Goal: Transaction & Acquisition: Subscribe to service/newsletter

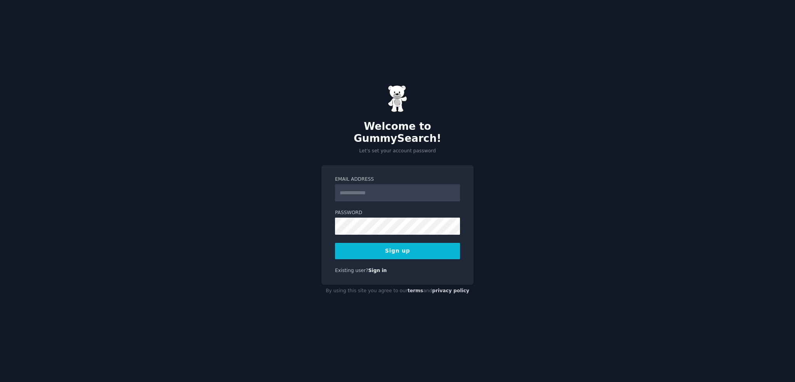
click at [347, 188] on input "Email Address" at bounding box center [397, 192] width 125 height 17
type input "**********"
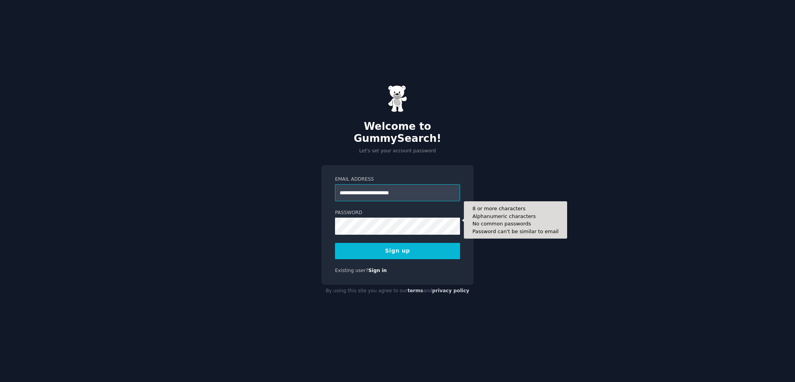
click at [431, 195] on form "**********" at bounding box center [397, 217] width 125 height 83
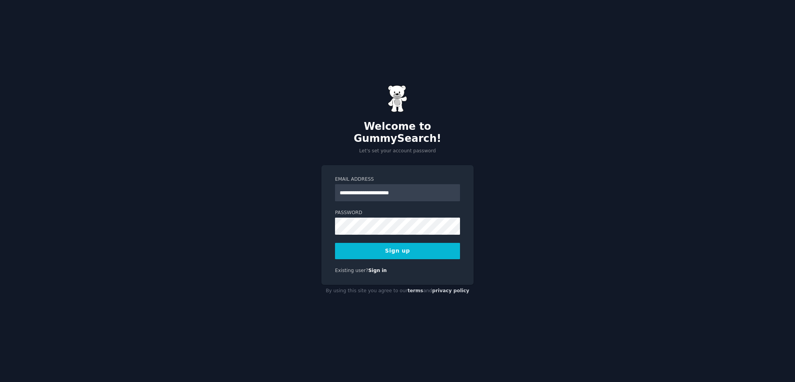
click at [361, 243] on button "Sign up" at bounding box center [397, 251] width 125 height 16
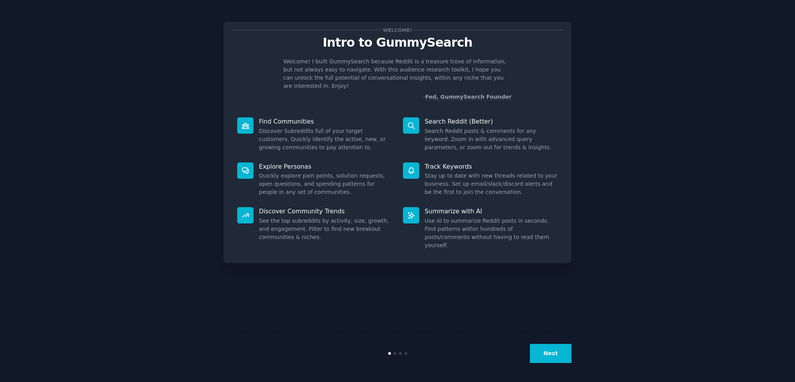
click at [544, 356] on button "Next" at bounding box center [551, 353] width 42 height 19
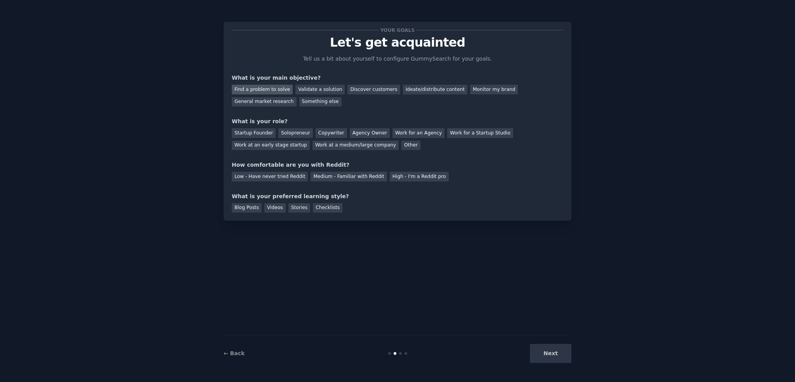
click at [269, 90] on div "Find a problem to solve" at bounding box center [262, 90] width 61 height 10
click at [303, 90] on div "Validate a solution" at bounding box center [319, 90] width 49 height 10
click at [269, 91] on div "Find a problem to solve" at bounding box center [262, 90] width 61 height 10
click at [309, 88] on div "Validate a solution" at bounding box center [319, 90] width 49 height 10
click at [271, 88] on div "Find a problem to solve" at bounding box center [262, 90] width 61 height 10
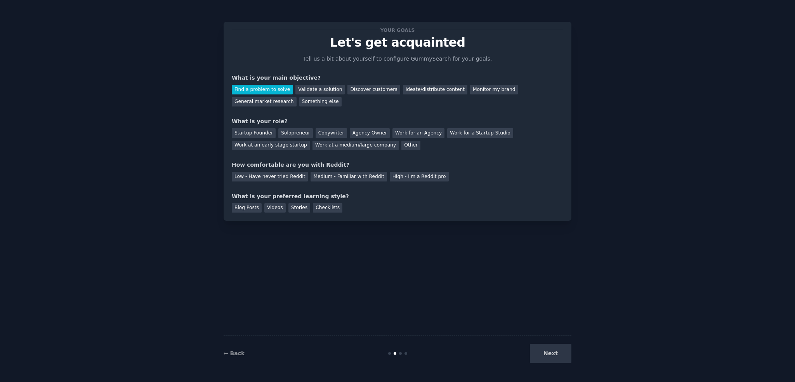
click at [271, 132] on div "Startup Founder Solopreneur Copywriter Agency Owner Work for an Agency Work for…" at bounding box center [398, 137] width 332 height 24
click at [268, 132] on div "Startup Founder" at bounding box center [254, 133] width 44 height 10
click at [346, 181] on div "Medium - Familiar with Reddit" at bounding box center [349, 177] width 76 height 10
click at [406, 214] on div "Your goals Let's get acquainted Tell us a bit about yourself to configure Gummy…" at bounding box center [398, 121] width 348 height 199
click at [257, 210] on div "Blog Posts" at bounding box center [247, 208] width 30 height 10
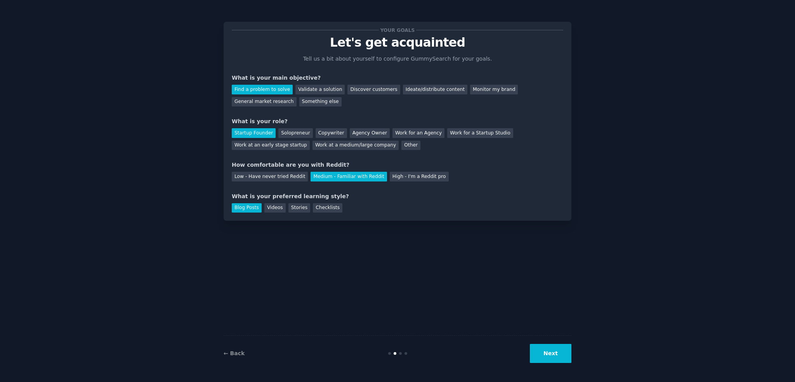
click at [254, 209] on div "Blog Posts" at bounding box center [247, 208] width 30 height 10
drag, startPoint x: 564, startPoint y: 356, endPoint x: 560, endPoint y: 354, distance: 4.5
click at [563, 356] on button "Next" at bounding box center [551, 353] width 42 height 19
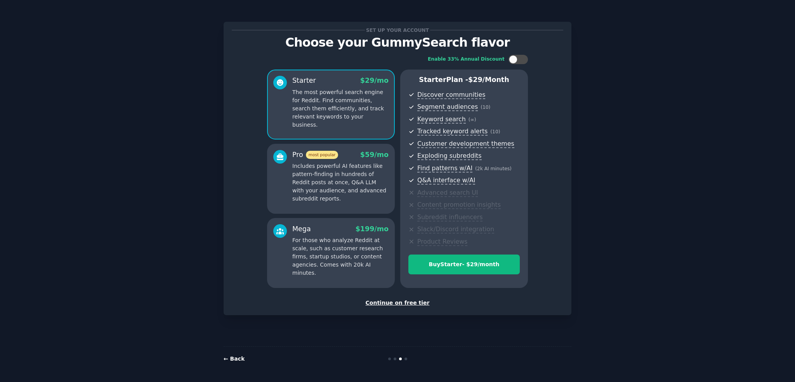
click at [232, 358] on link "← Back" at bounding box center [234, 358] width 21 height 6
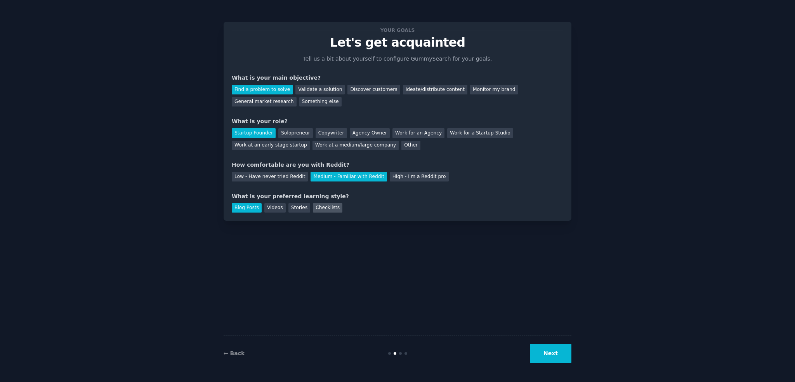
click at [320, 206] on div "Checklists" at bounding box center [328, 208] width 30 height 10
click at [553, 361] on button "Next" at bounding box center [551, 353] width 42 height 19
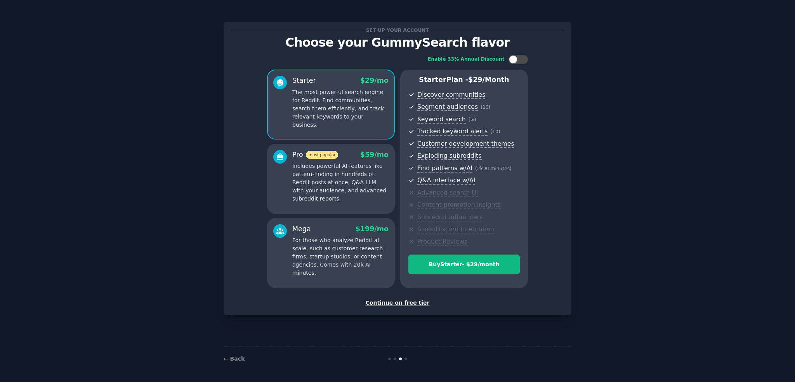
click at [327, 161] on div "Pro most popular $ 59 /mo Includes powerful AI features like pattern-finding in…" at bounding box center [340, 176] width 96 height 53
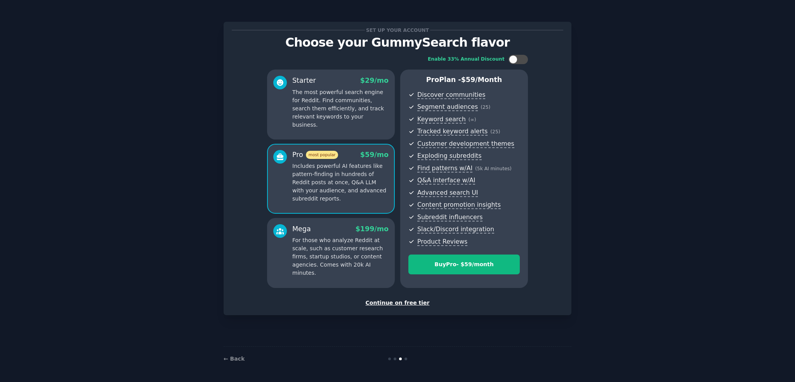
click at [326, 225] on div "Mega $ 199 /mo" at bounding box center [340, 229] width 96 height 10
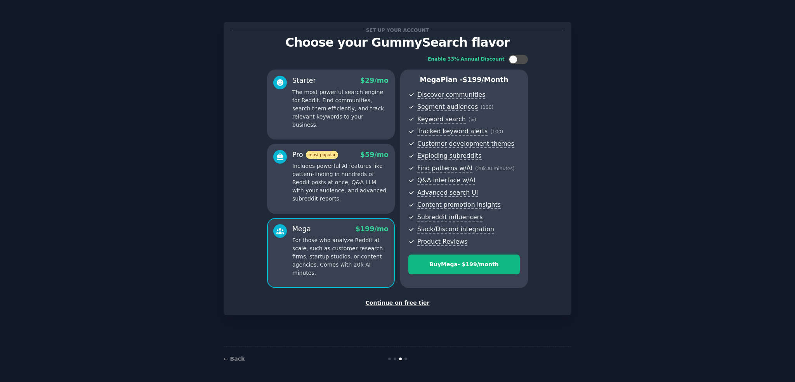
click at [323, 182] on p "Includes powerful AI features like pattern-finding in hundreds of Reddit posts …" at bounding box center [340, 182] width 96 height 41
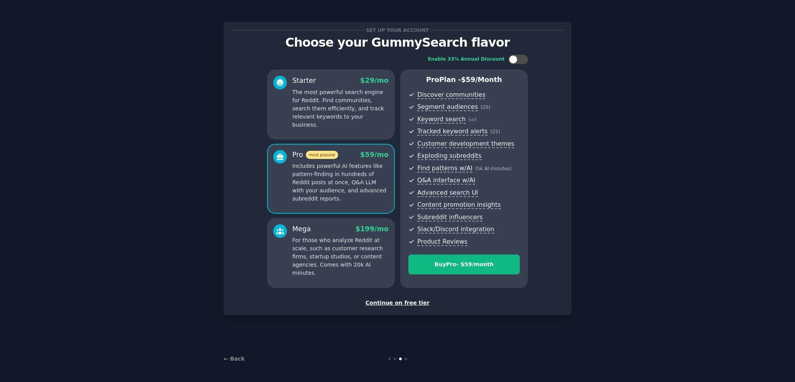
click at [329, 138] on div "Starter $ 29 /mo The most powerful search engine for Reddit. Find communities, …" at bounding box center [331, 104] width 128 height 70
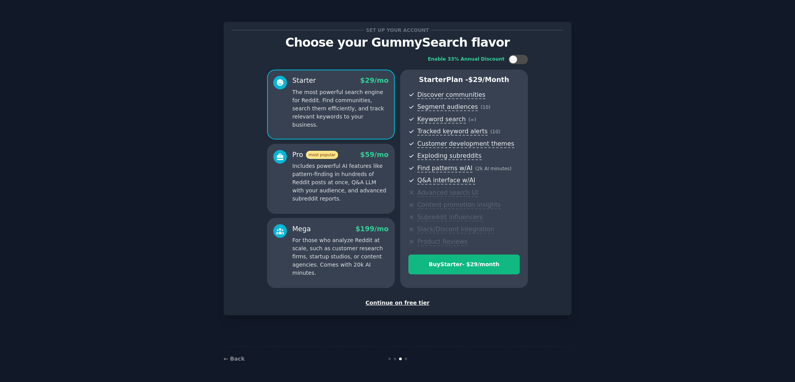
click at [342, 185] on p "Includes powerful AI features like pattern-finding in hundreds of Reddit posts …" at bounding box center [340, 182] width 96 height 41
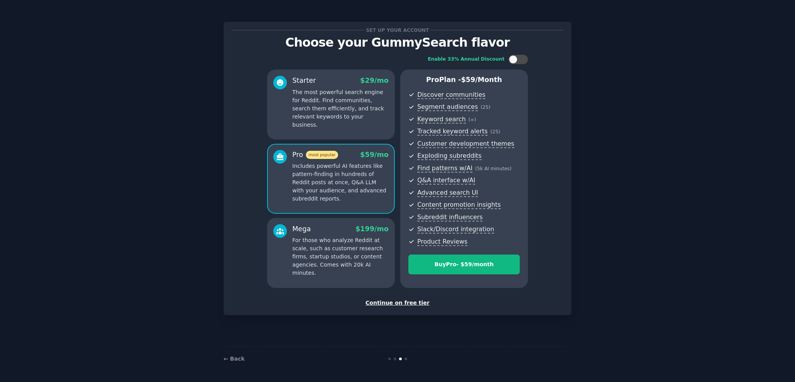
click at [341, 136] on div "Starter $ 29 /mo The most powerful search engine for Reddit. Find communities, …" at bounding box center [331, 104] width 128 height 70
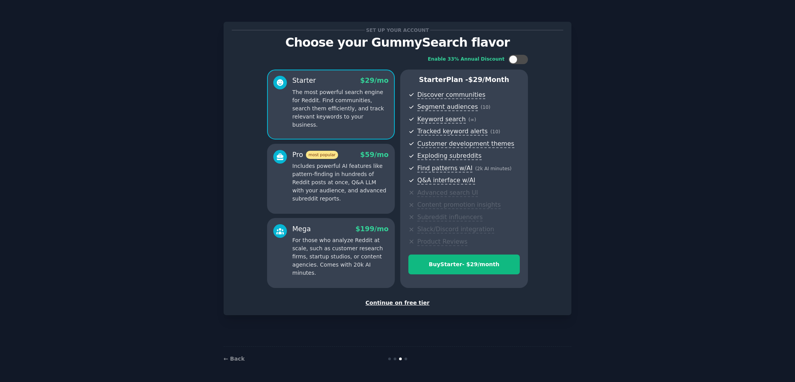
click at [364, 267] on p "For those who analyze Reddit at scale, such as customer research firms, startup…" at bounding box center [340, 256] width 96 height 41
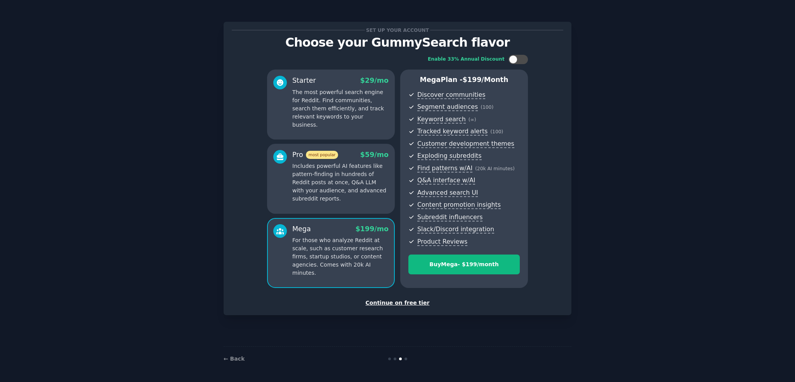
click at [408, 302] on div "Continue on free tier" at bounding box center [398, 303] width 332 height 8
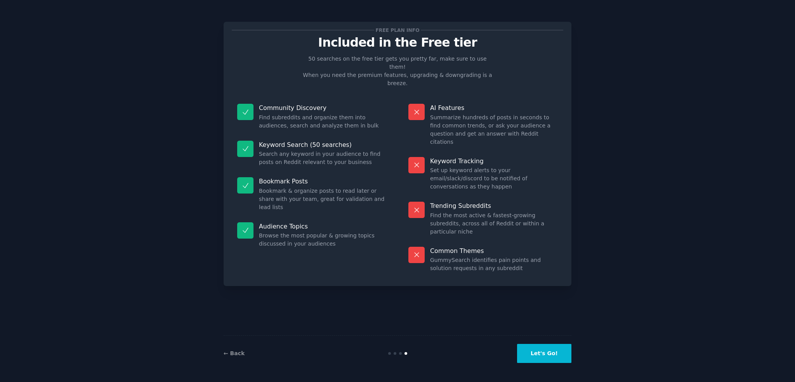
click at [567, 351] on button "Let's Go!" at bounding box center [544, 353] width 54 height 19
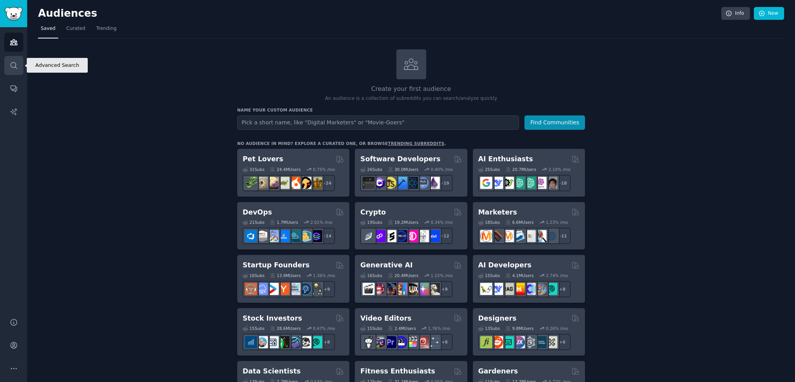
click at [12, 71] on link "Search" at bounding box center [13, 65] width 19 height 19
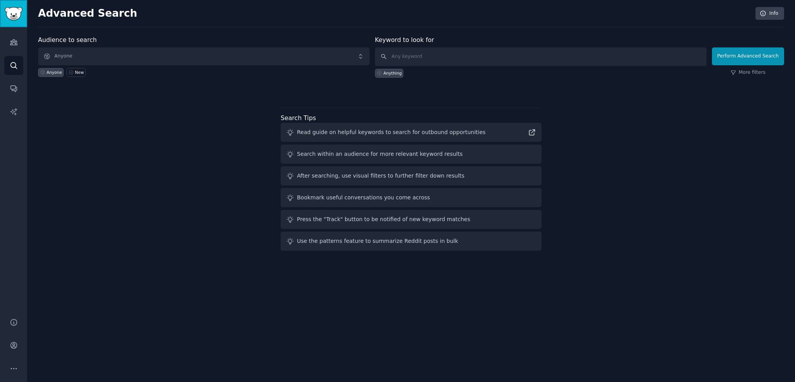
click at [14, 17] on img "Sidebar" at bounding box center [14, 14] width 18 height 14
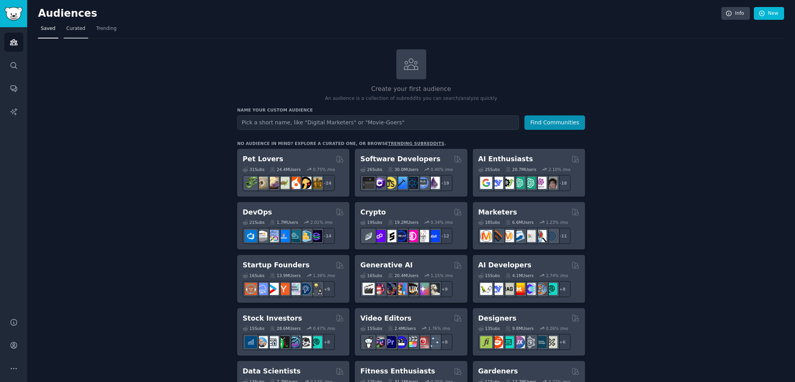
click at [73, 31] on span "Curated" at bounding box center [75, 28] width 19 height 7
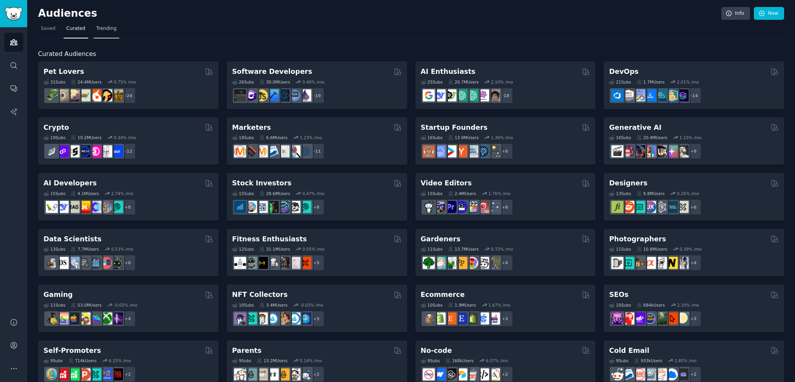
click at [101, 32] on link "Trending" at bounding box center [107, 31] width 26 height 16
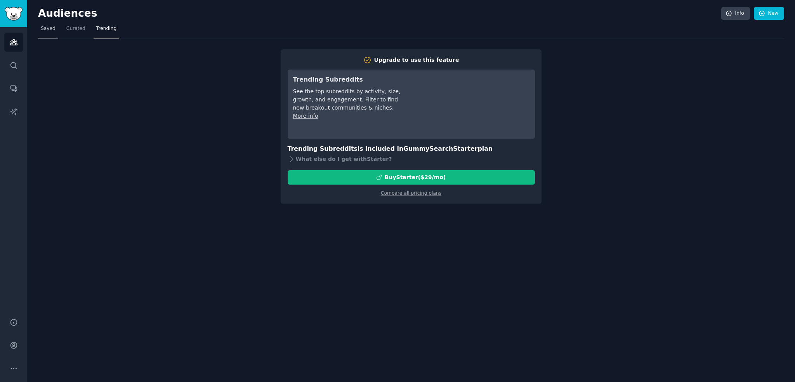
click at [44, 30] on span "Saved" at bounding box center [48, 28] width 15 height 7
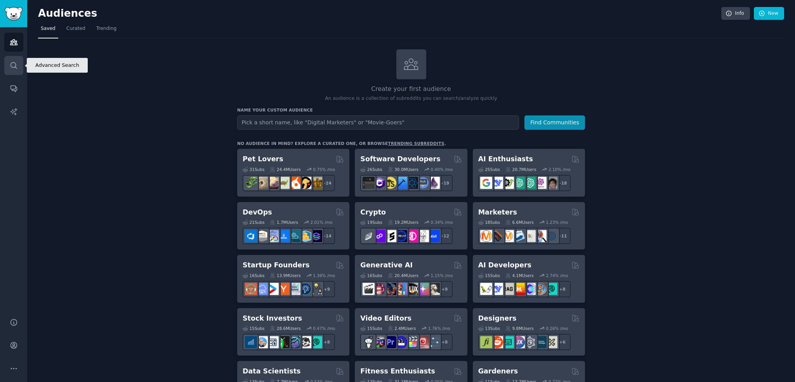
click at [14, 71] on link "Search" at bounding box center [13, 65] width 19 height 19
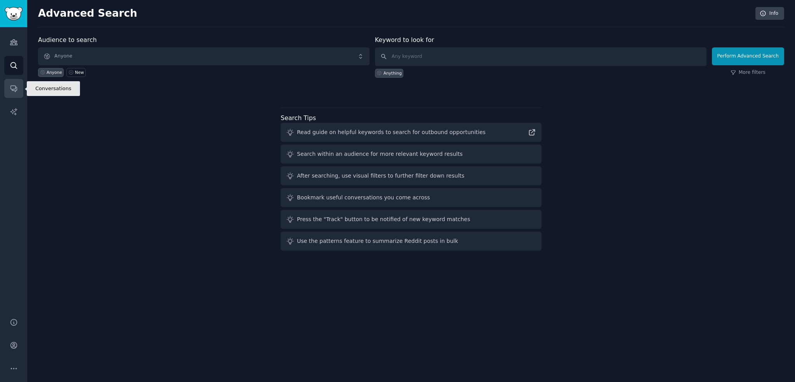
click at [22, 89] on link "Conversations" at bounding box center [13, 88] width 19 height 19
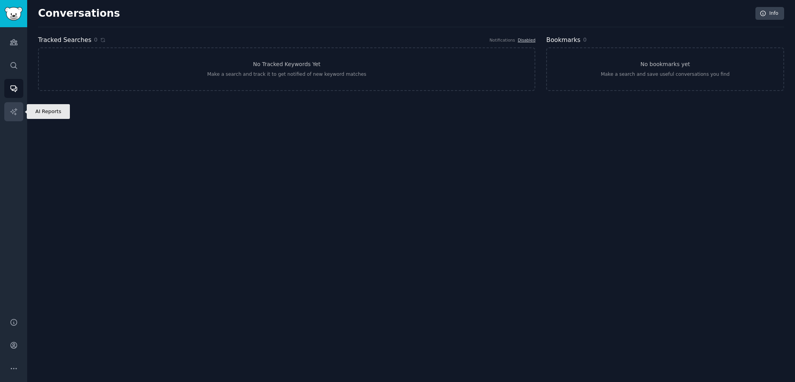
click at [19, 117] on link "AI Reports" at bounding box center [13, 111] width 19 height 19
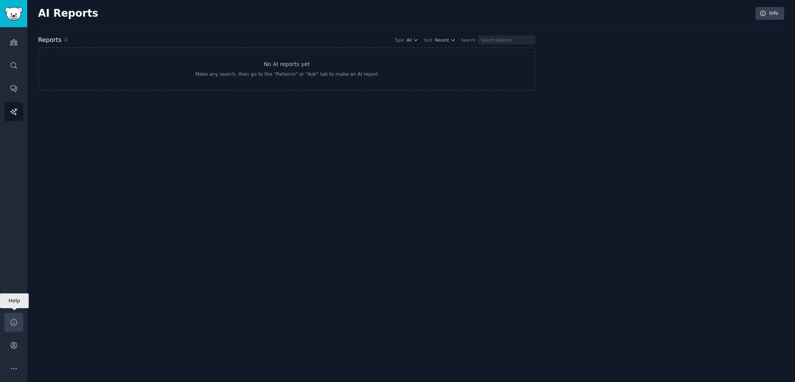
click at [21, 324] on link "Help" at bounding box center [13, 322] width 19 height 19
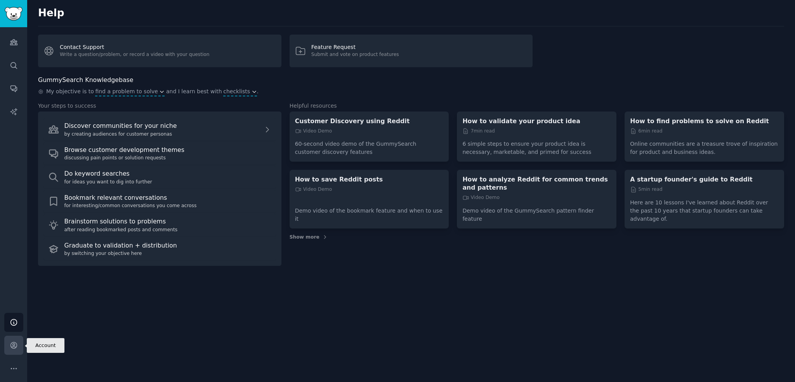
click at [12, 341] on icon "Sidebar" at bounding box center [14, 345] width 8 height 8
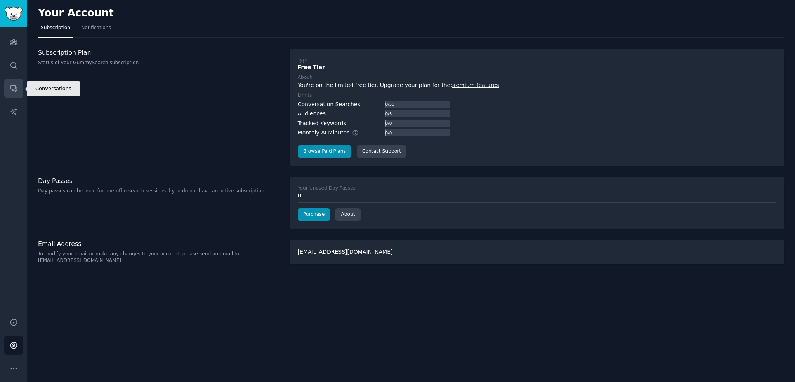
click at [10, 88] on icon "Sidebar" at bounding box center [13, 89] width 6 height 6
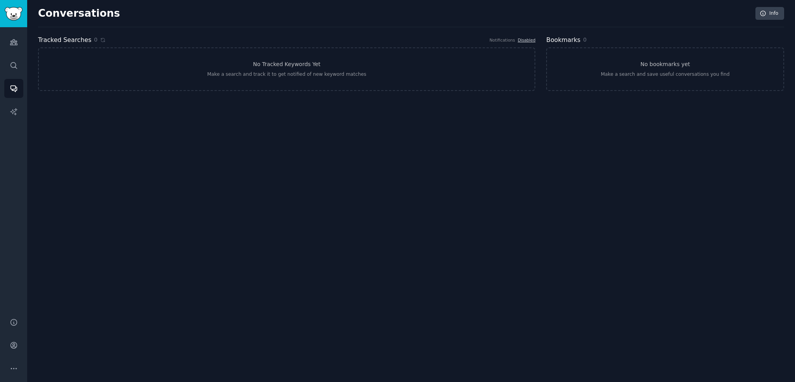
click at [3, 64] on div "Audiences Search Conversations AI Reports" at bounding box center [13, 167] width 27 height 281
click at [5, 64] on link "Search" at bounding box center [13, 65] width 19 height 19
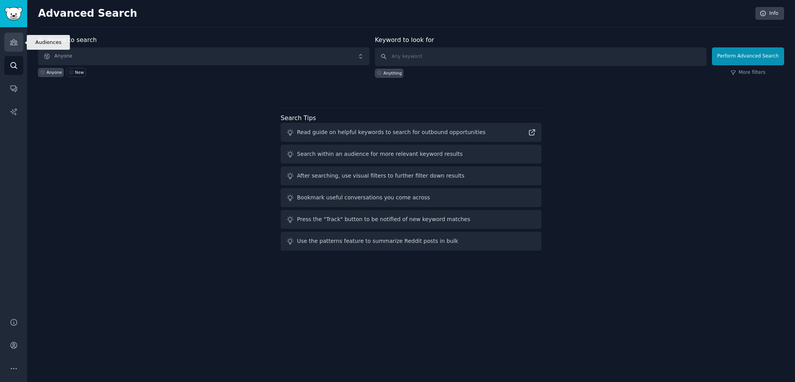
click at [17, 44] on icon "Sidebar" at bounding box center [14, 42] width 8 height 8
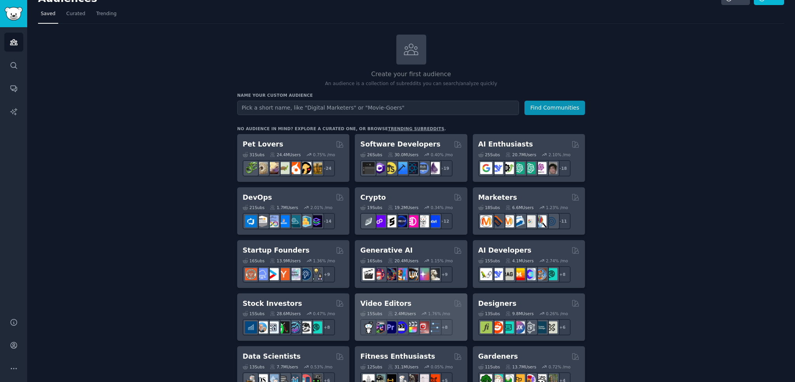
scroll to position [78, 0]
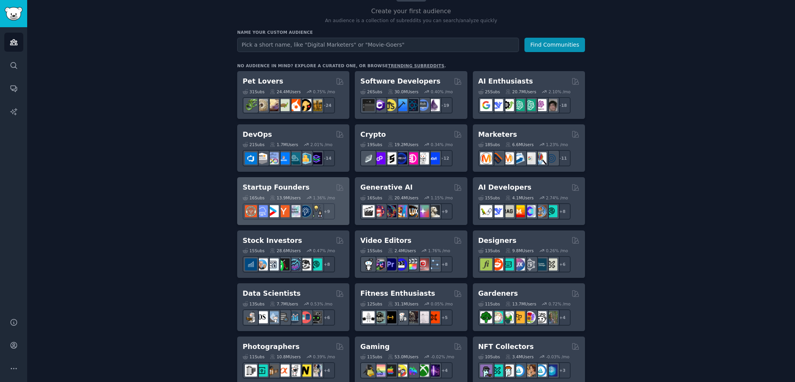
click at [302, 184] on div "Startup Founders" at bounding box center [293, 187] width 101 height 10
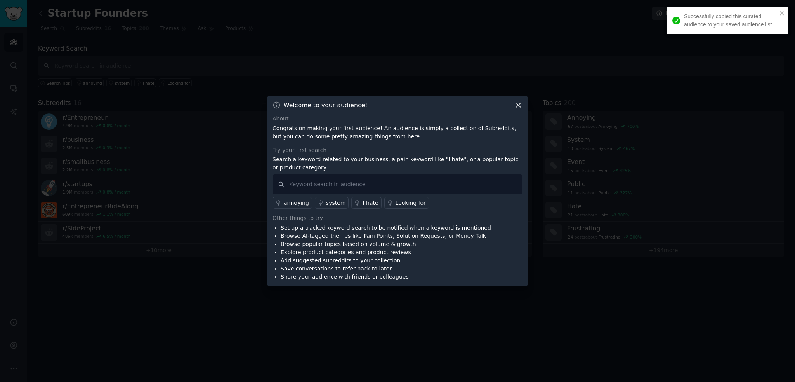
click at [518, 103] on icon at bounding box center [518, 105] width 8 height 8
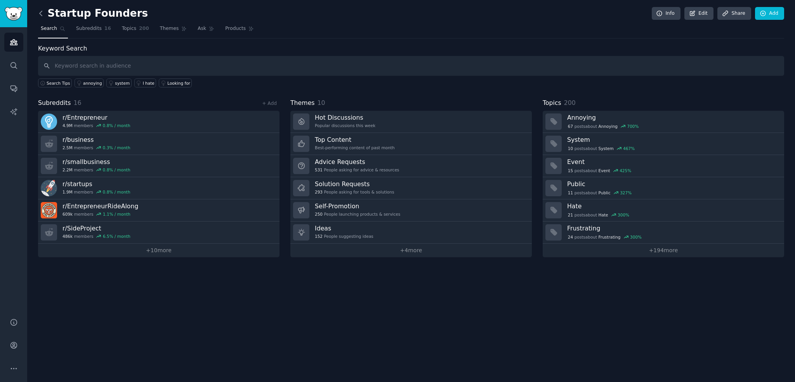
click at [43, 9] on icon at bounding box center [41, 13] width 8 height 8
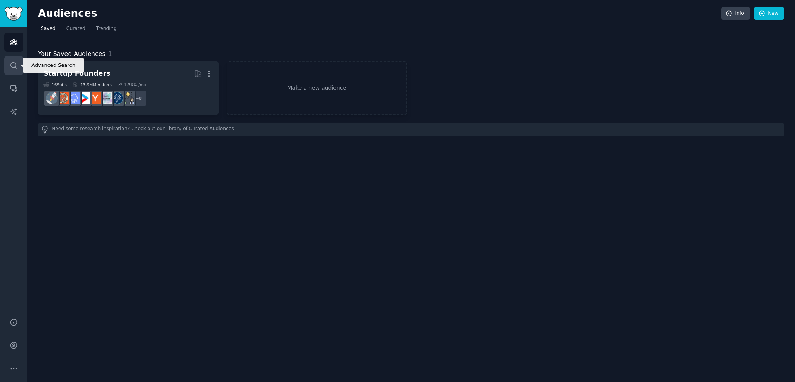
click at [17, 65] on link "Search" at bounding box center [13, 65] width 19 height 19
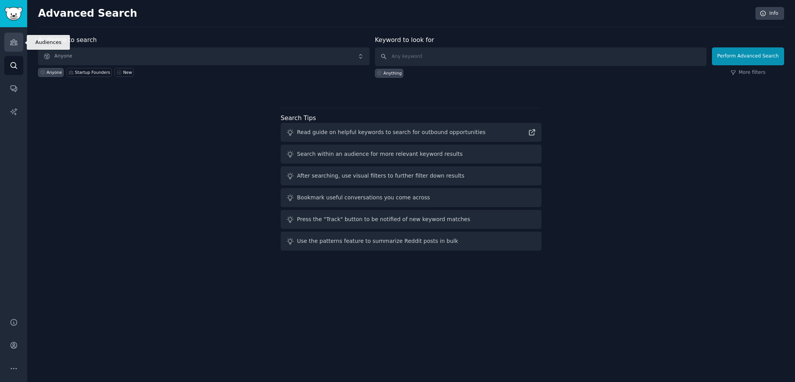
click at [15, 42] on icon "Sidebar" at bounding box center [14, 42] width 8 height 8
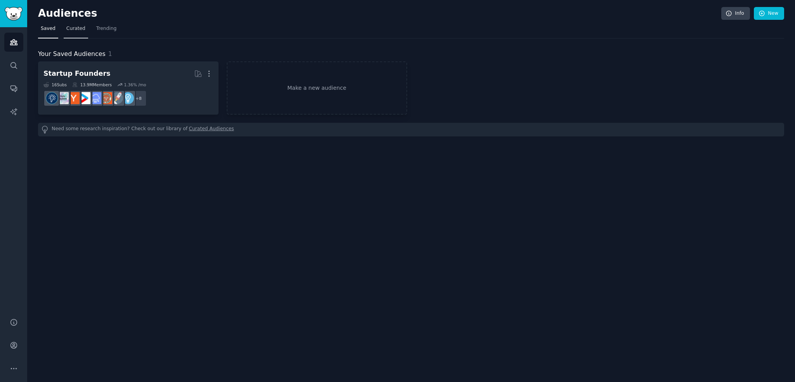
click at [73, 28] on span "Curated" at bounding box center [75, 28] width 19 height 7
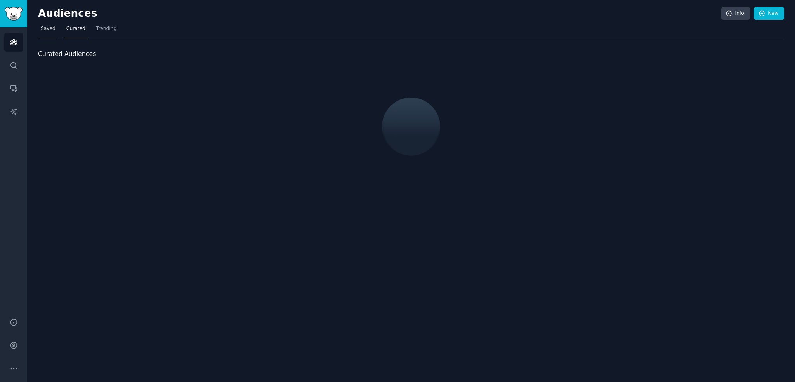
click at [40, 32] on link "Saved" at bounding box center [48, 31] width 20 height 16
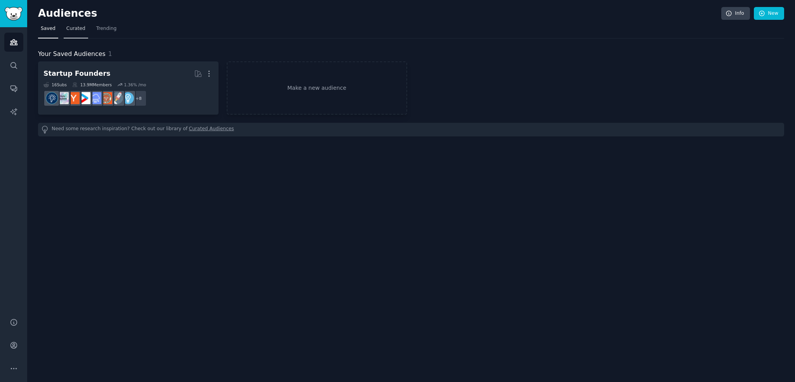
click at [81, 29] on span "Curated" at bounding box center [75, 28] width 19 height 7
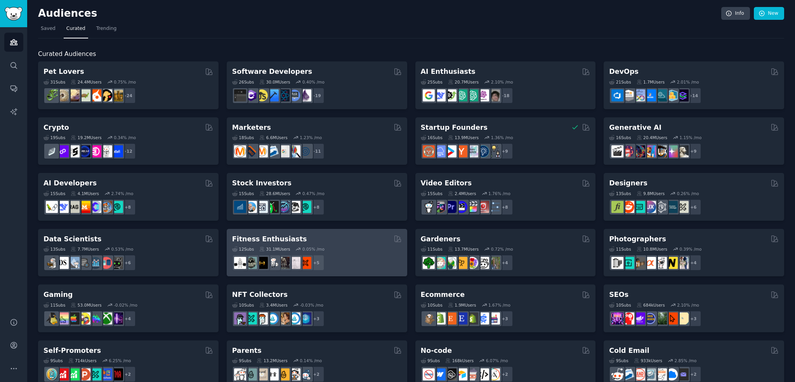
click at [301, 242] on div "Fitness Enthusiasts Curated by GummySearch" at bounding box center [317, 239] width 170 height 10
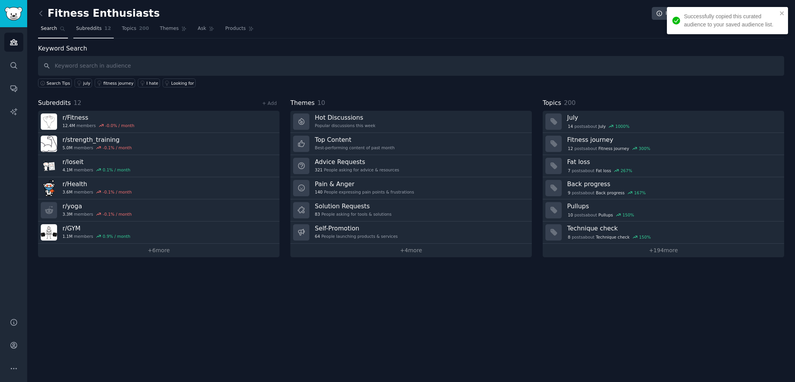
click at [78, 31] on span "Subreddits" at bounding box center [89, 28] width 26 height 7
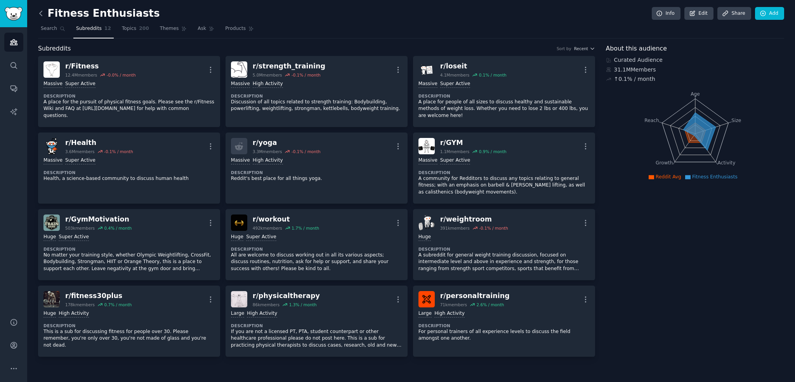
click at [44, 9] on icon at bounding box center [41, 13] width 8 height 8
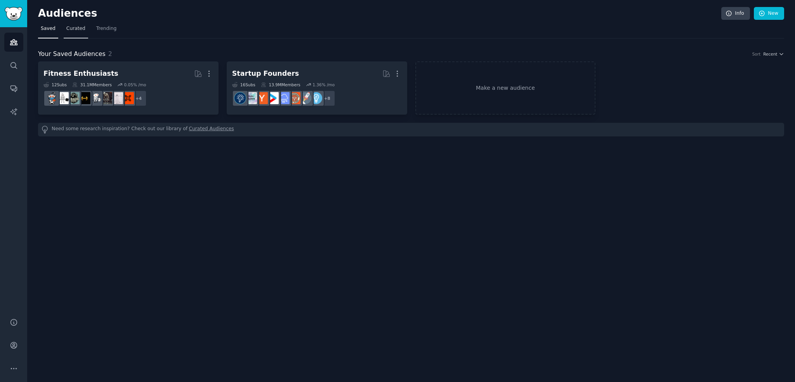
click at [75, 31] on span "Curated" at bounding box center [75, 28] width 19 height 7
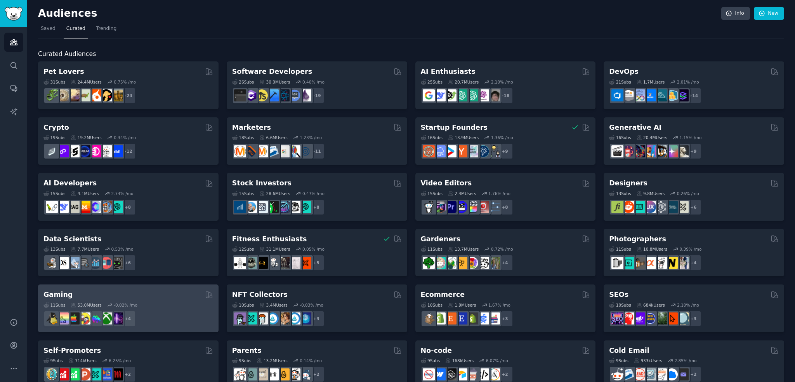
click at [100, 302] on div "11 Sub s 53.0M Users -0.02 % /mo" at bounding box center [128, 304] width 170 height 5
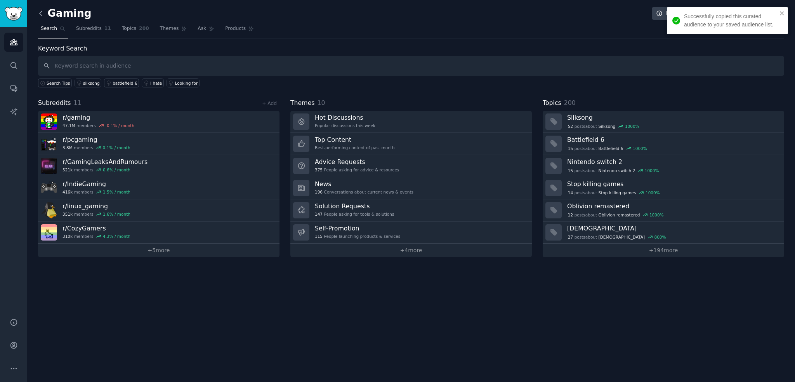
click at [39, 12] on icon at bounding box center [41, 13] width 8 height 8
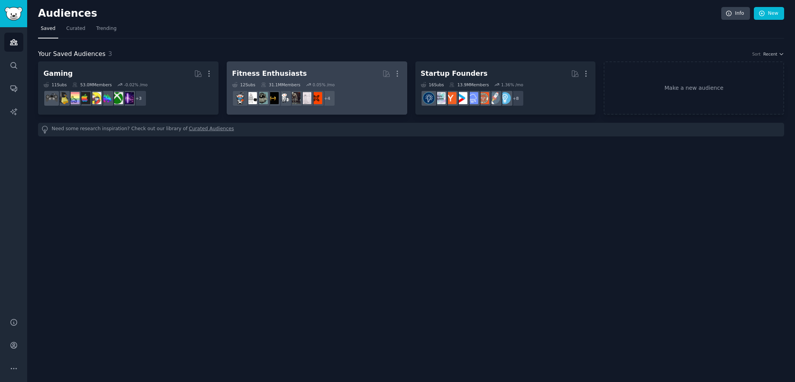
click at [318, 80] on h2 "Fitness Enthusiasts More" at bounding box center [317, 74] width 170 height 14
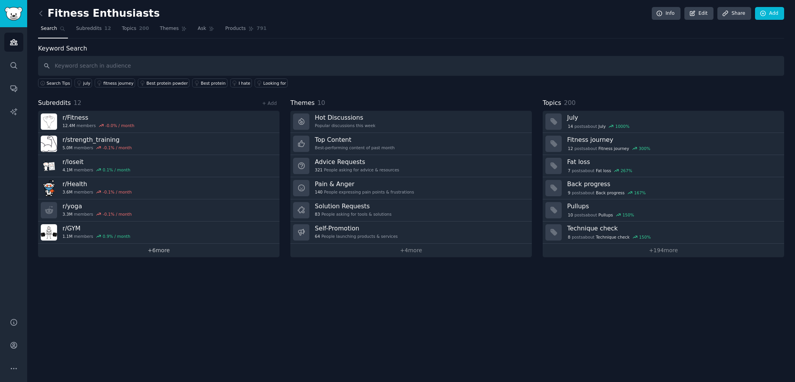
click at [159, 246] on link "+ 6 more" at bounding box center [158, 250] width 241 height 14
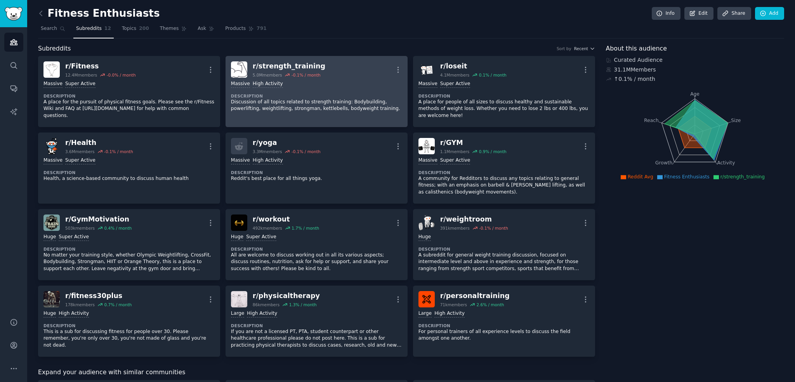
click at [244, 96] on dt "Description" at bounding box center [316, 95] width 171 height 5
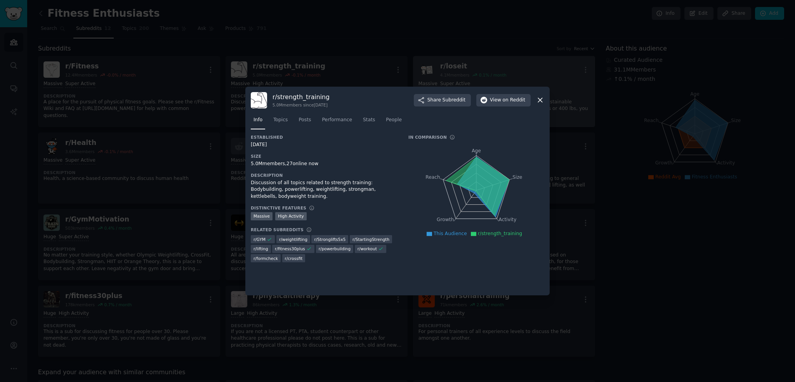
click at [539, 102] on icon at bounding box center [540, 100] width 8 height 8
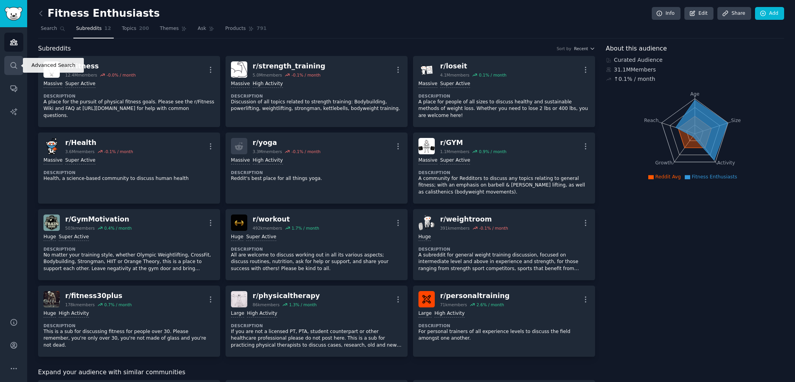
click at [6, 71] on link "Search" at bounding box center [13, 65] width 19 height 19
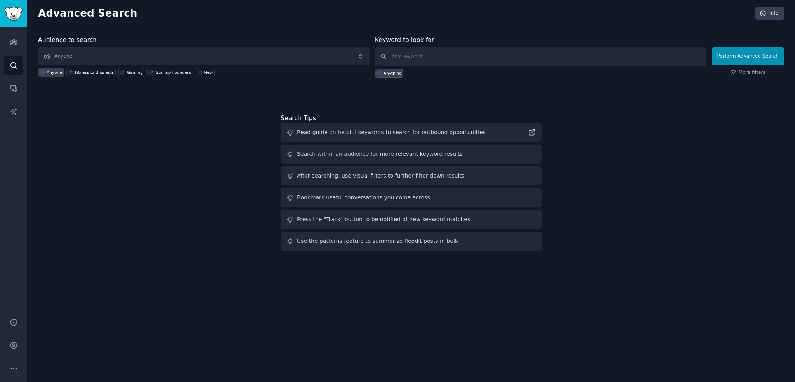
click at [13, 101] on div "Audiences Search Conversations AI Reports" at bounding box center [13, 167] width 27 height 281
click at [14, 110] on icon "Sidebar" at bounding box center [14, 112] width 8 height 8
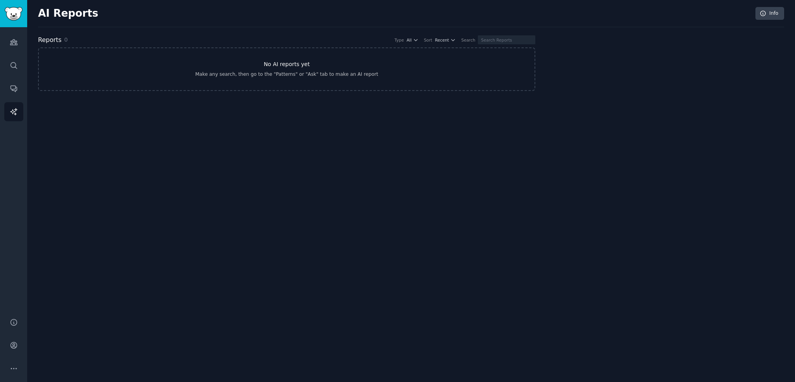
click at [243, 60] on link "No AI reports yet Make any search, then go to the "Patterns" or "Ask" tab to ma…" at bounding box center [286, 68] width 497 height 43
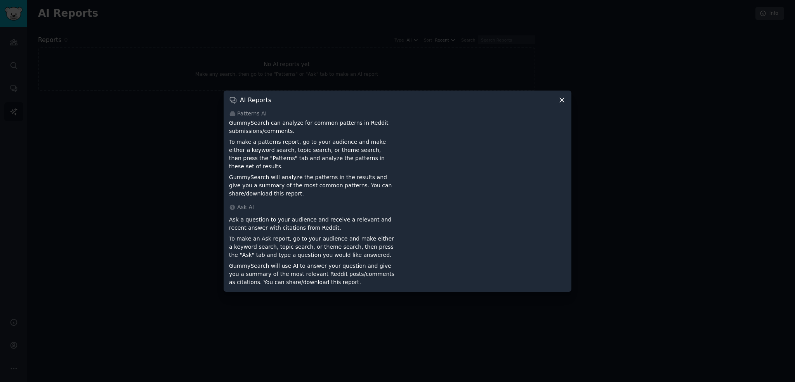
click at [560, 101] on icon at bounding box center [562, 100] width 8 height 8
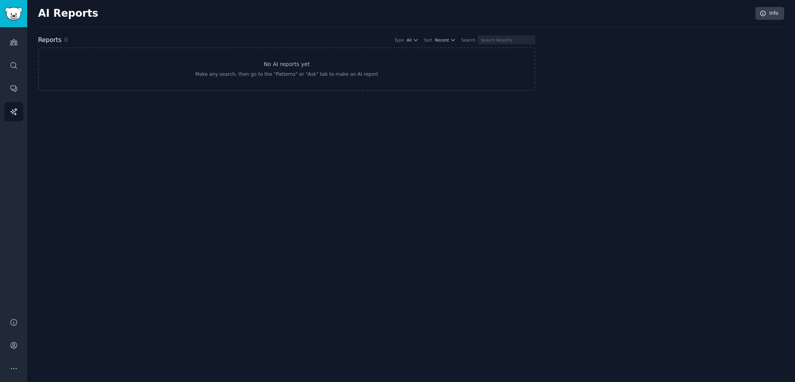
click at [12, 78] on div "Audiences Search Conversations AI Reports" at bounding box center [13, 167] width 27 height 281
click at [14, 81] on link "Conversations" at bounding box center [13, 88] width 19 height 19
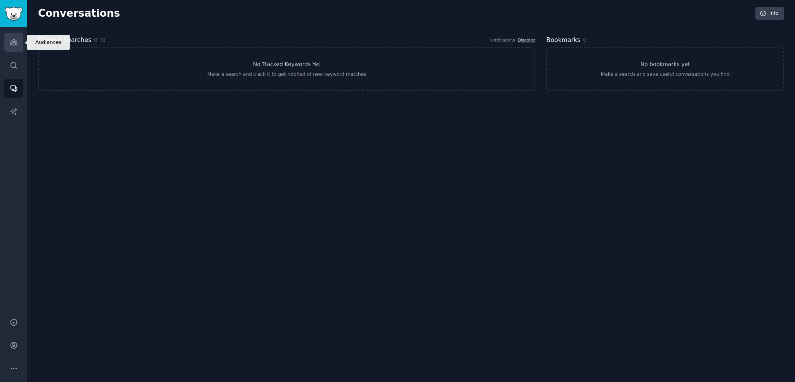
click at [12, 46] on link "Audiences" at bounding box center [13, 42] width 19 height 19
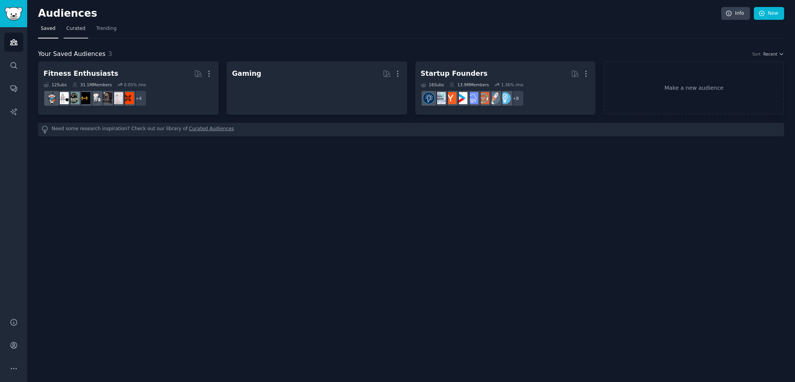
click at [71, 23] on link "Curated" at bounding box center [76, 31] width 24 height 16
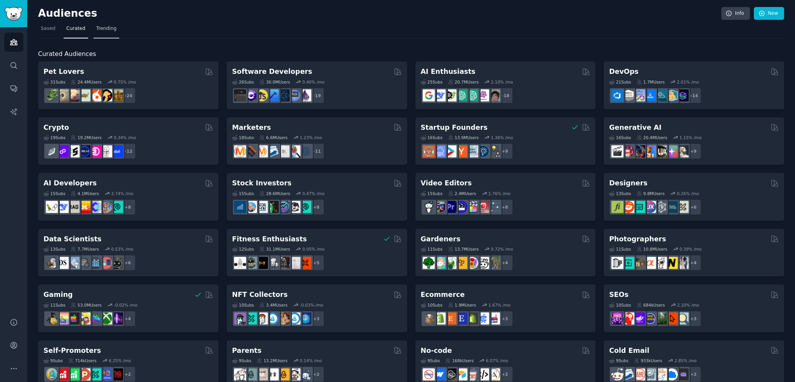
click at [96, 26] on span "Trending" at bounding box center [106, 28] width 20 height 7
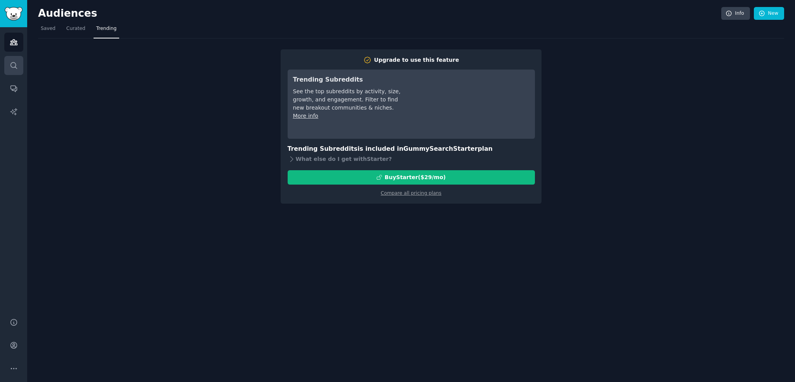
click at [3, 60] on div "Audiences Search Conversations AI Reports" at bounding box center [13, 167] width 27 height 281
click at [4, 61] on link "Search" at bounding box center [13, 65] width 19 height 19
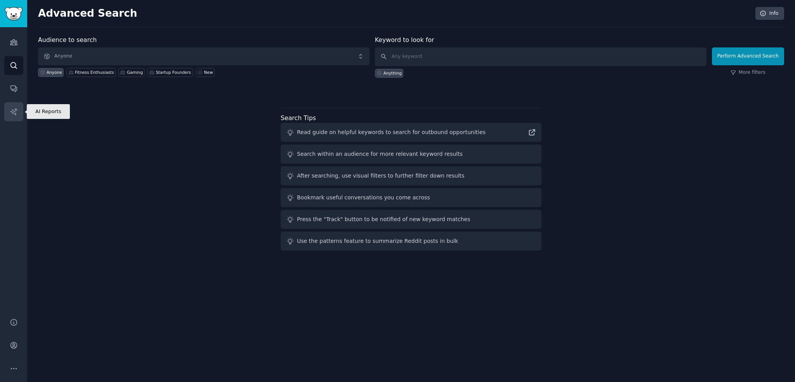
click at [19, 107] on link "AI Reports" at bounding box center [13, 111] width 19 height 19
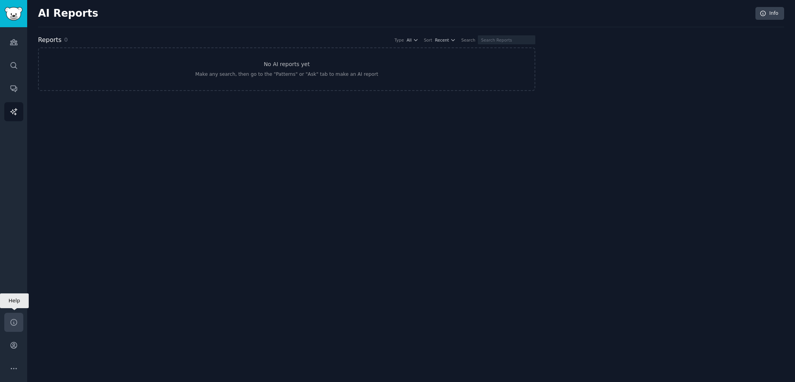
click at [10, 324] on icon "Sidebar" at bounding box center [14, 322] width 8 height 8
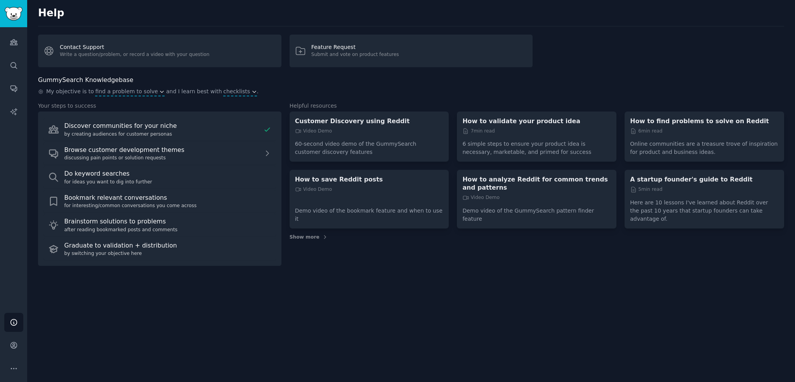
click at [88, 308] on div "Help Contact Support Write a question/problem, or record a video with your ques…" at bounding box center [411, 191] width 768 height 382
click at [11, 92] on icon "Sidebar" at bounding box center [14, 88] width 8 height 8
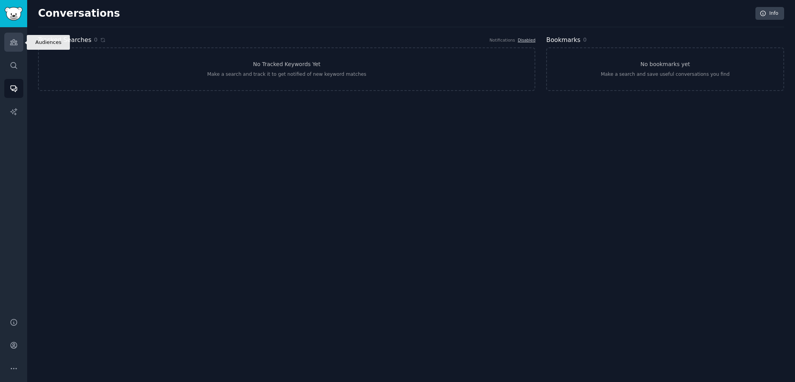
click at [12, 43] on icon "Sidebar" at bounding box center [13, 42] width 7 height 5
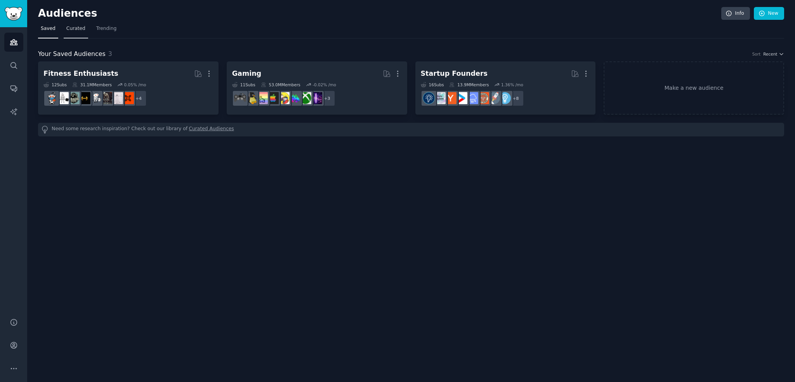
click at [74, 34] on link "Curated" at bounding box center [76, 31] width 24 height 16
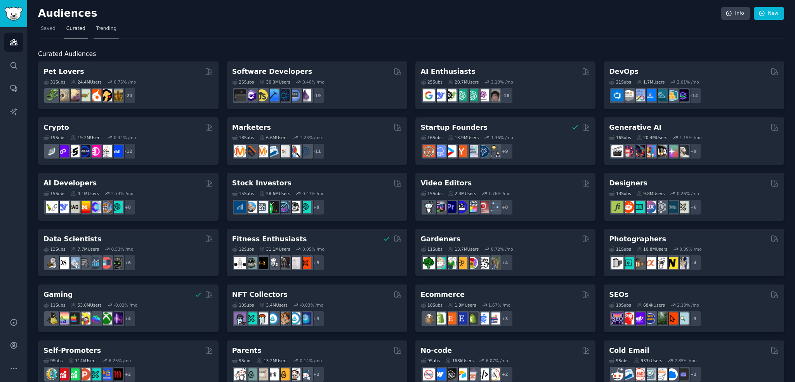
click at [107, 32] on link "Trending" at bounding box center [107, 31] width 26 height 16
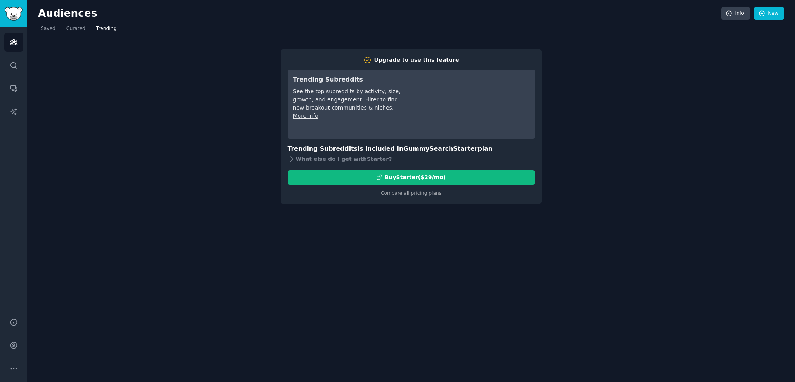
click at [57, 25] on nav "Saved Curated Trending" at bounding box center [411, 31] width 746 height 16
click at [55, 26] on link "Saved" at bounding box center [48, 31] width 20 height 16
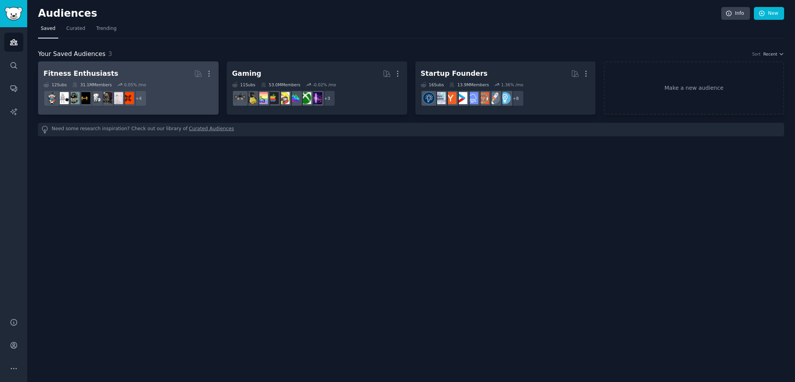
click at [130, 83] on div "0.05 % /mo" at bounding box center [135, 84] width 22 height 5
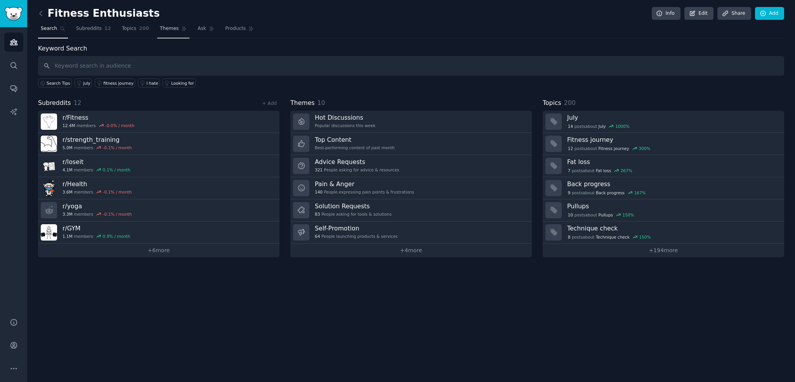
click at [160, 30] on span "Themes" at bounding box center [169, 28] width 19 height 7
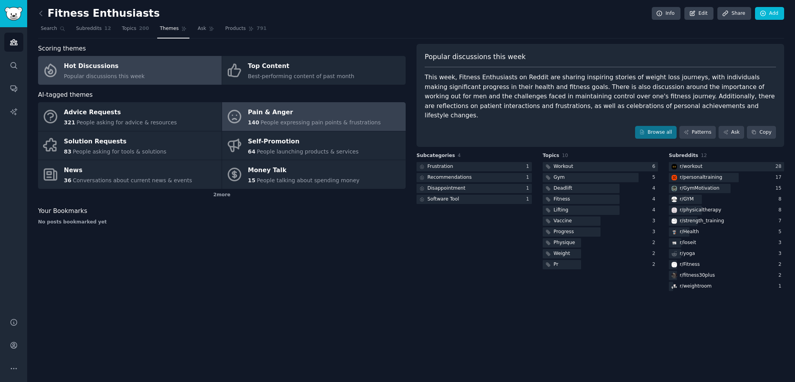
click at [294, 112] on div "Pain & Anger" at bounding box center [314, 112] width 133 height 12
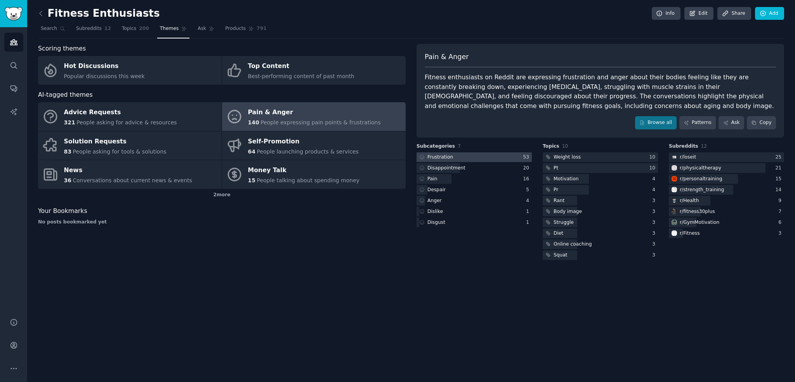
click at [471, 156] on div at bounding box center [474, 157] width 115 height 10
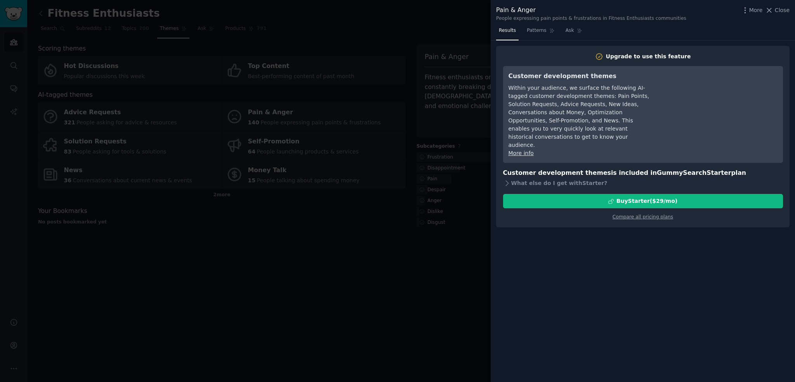
click at [447, 249] on div at bounding box center [397, 191] width 795 height 382
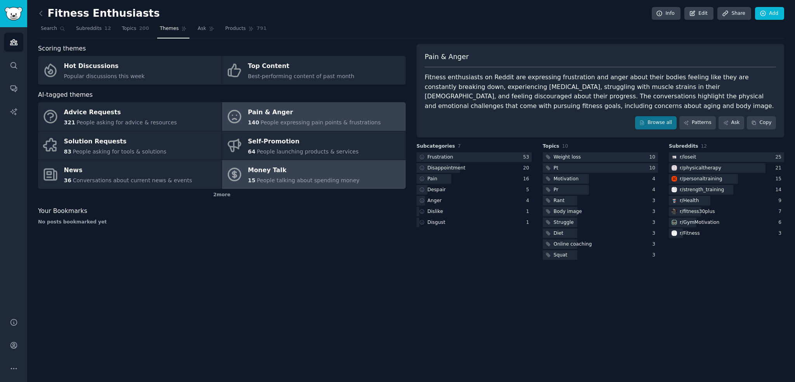
click at [287, 170] on div "Money Talk" at bounding box center [304, 170] width 112 height 12
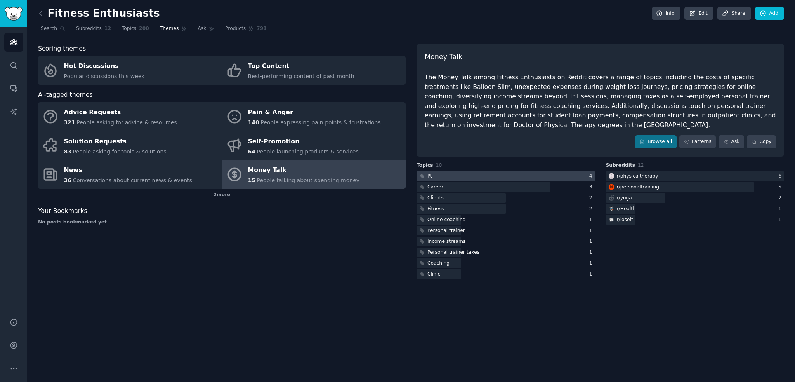
click at [463, 171] on div at bounding box center [506, 176] width 179 height 10
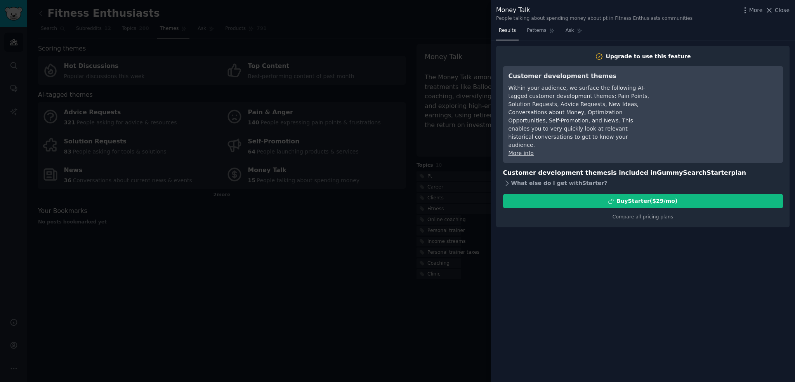
click at [509, 179] on icon at bounding box center [507, 183] width 8 height 8
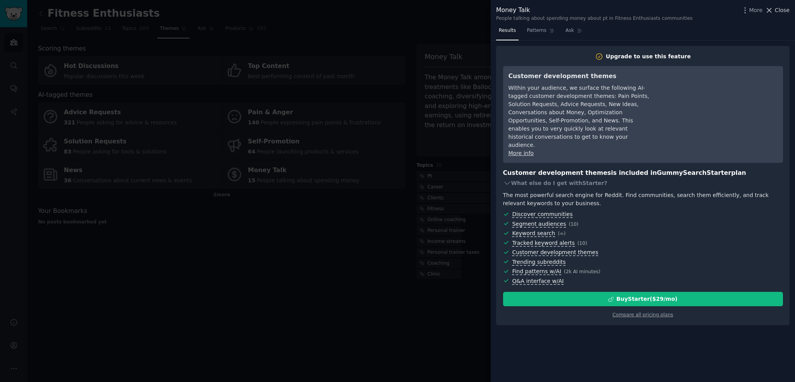
click at [773, 12] on icon at bounding box center [769, 10] width 8 height 8
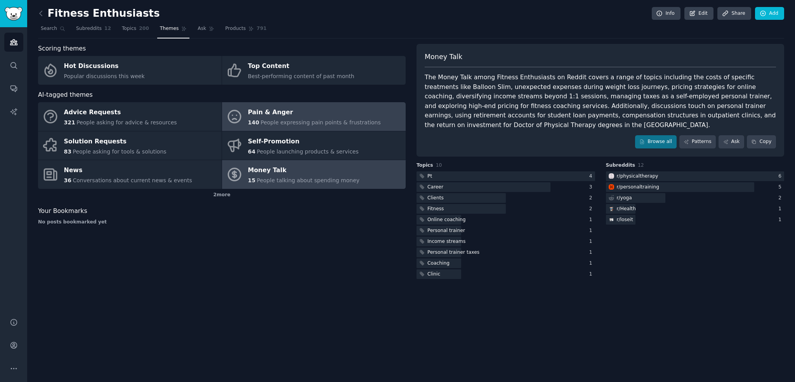
click at [327, 126] on link "Pain & Anger 140 People expressing pain points & frustrations" at bounding box center [314, 116] width 184 height 29
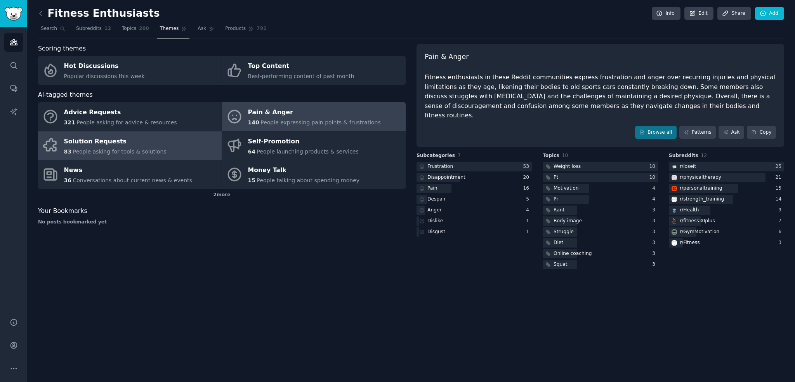
click at [106, 155] on div "83 People asking for tools & solutions" at bounding box center [115, 152] width 102 height 8
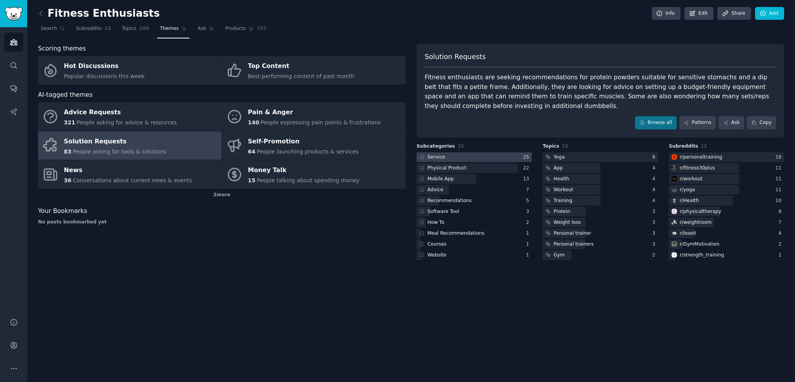
click at [468, 160] on div at bounding box center [474, 157] width 115 height 10
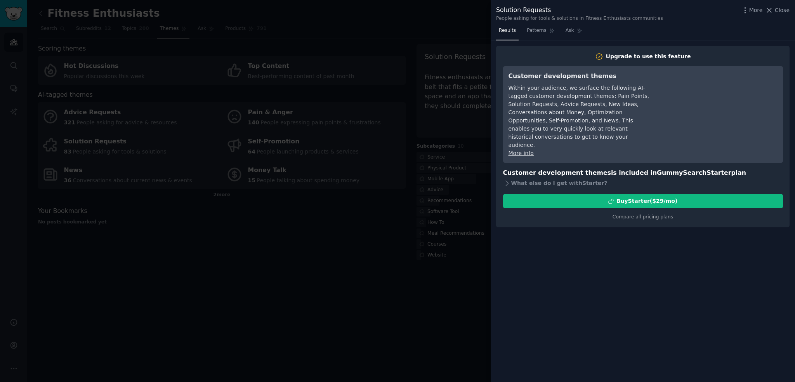
click at [453, 201] on div at bounding box center [397, 191] width 795 height 382
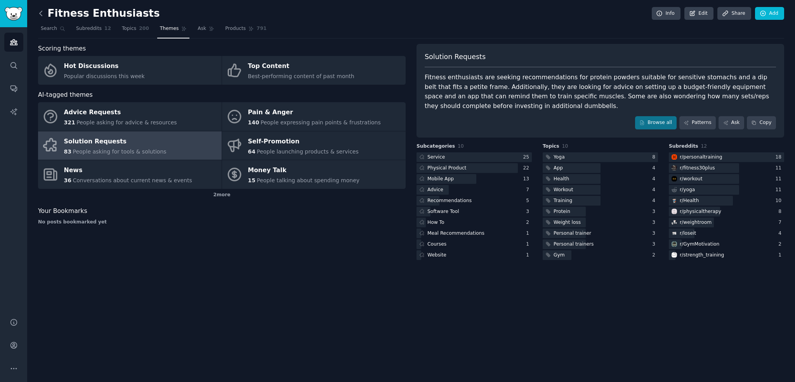
click at [44, 12] on icon at bounding box center [41, 13] width 8 height 8
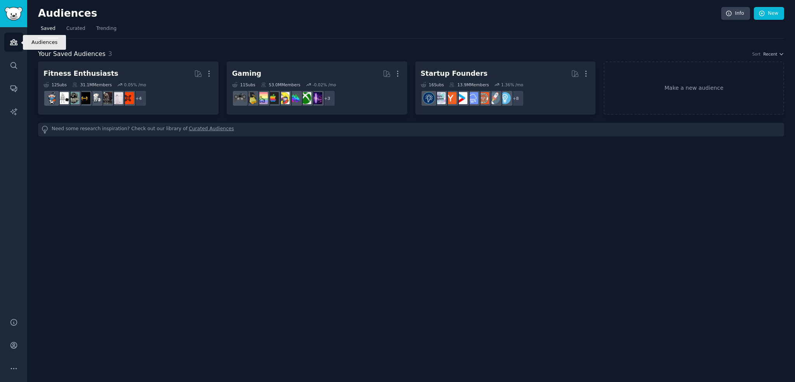
click at [17, 43] on icon "Sidebar" at bounding box center [14, 42] width 8 height 8
click at [68, 26] on span "Curated" at bounding box center [75, 28] width 19 height 7
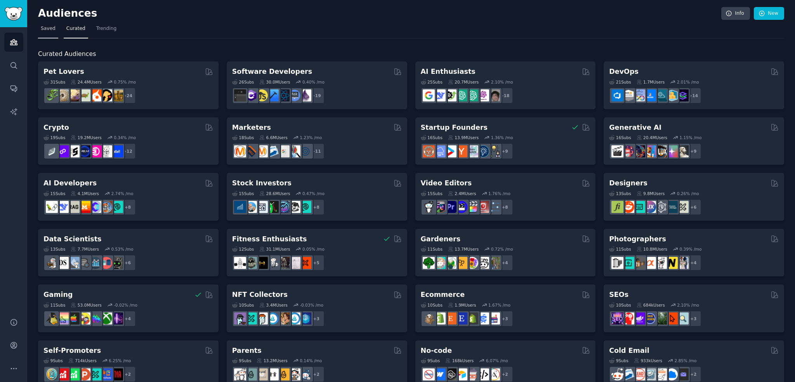
click at [49, 32] on link "Saved" at bounding box center [48, 31] width 20 height 16
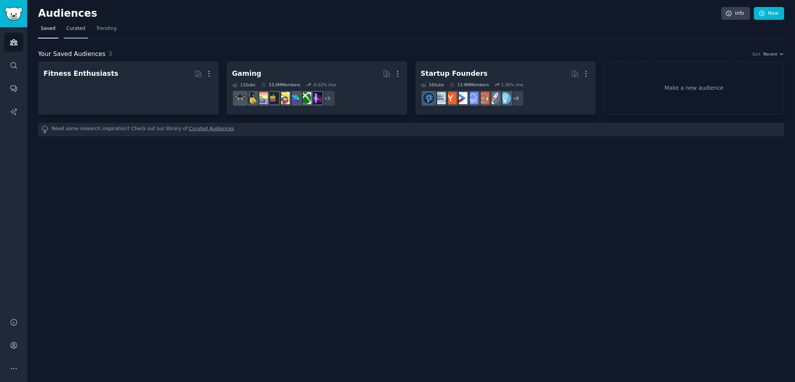
click at [75, 36] on link "Curated" at bounding box center [76, 31] width 24 height 16
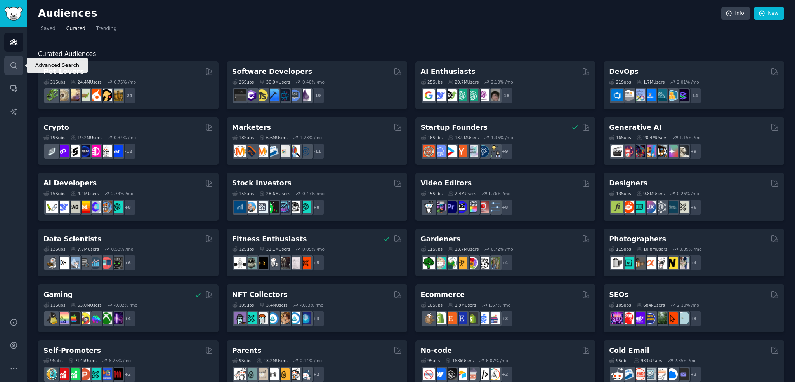
click at [17, 59] on link "Search" at bounding box center [13, 65] width 19 height 19
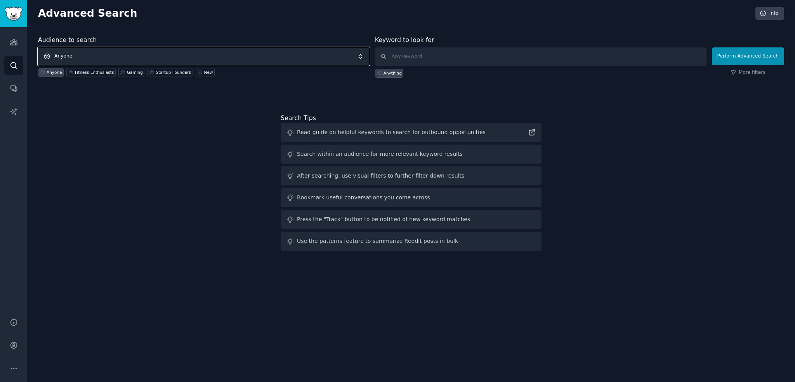
click at [115, 58] on span "Anyone" at bounding box center [204, 56] width 332 height 18
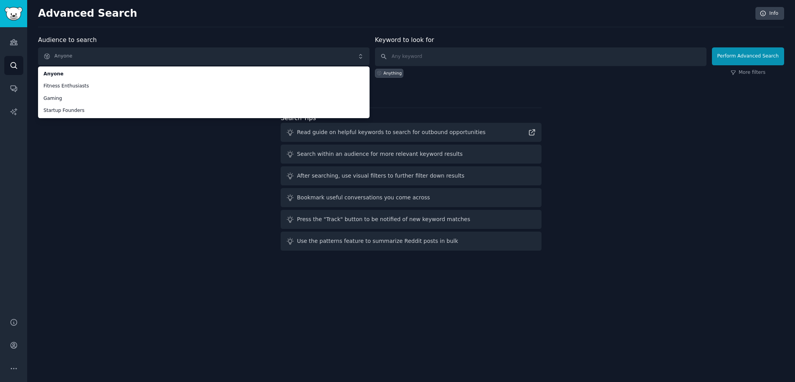
click at [97, 162] on div "Audience to search Anyone Anyone Fitness Enthusiasts Gaming Startup Founders An…" at bounding box center [411, 144] width 746 height 218
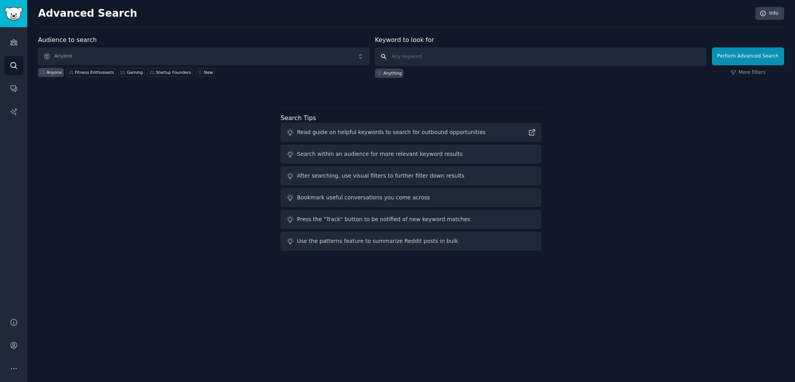
click at [443, 64] on input "text" at bounding box center [541, 56] width 332 height 19
type input "renting"
click button "Perform Advanced Search" at bounding box center [748, 56] width 72 height 18
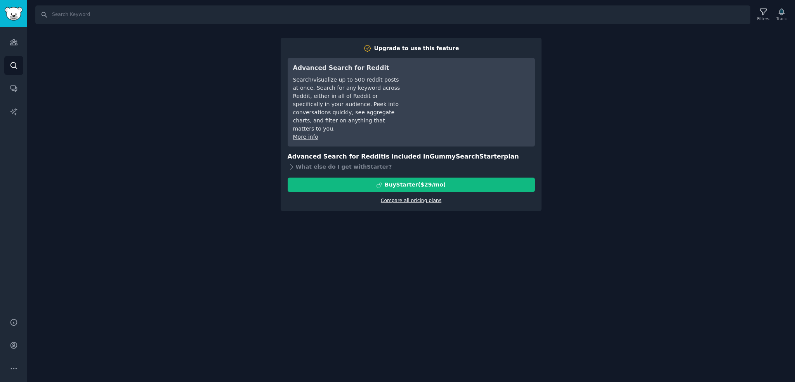
click at [420, 198] on link "Compare all pricing plans" at bounding box center [411, 200] width 61 height 5
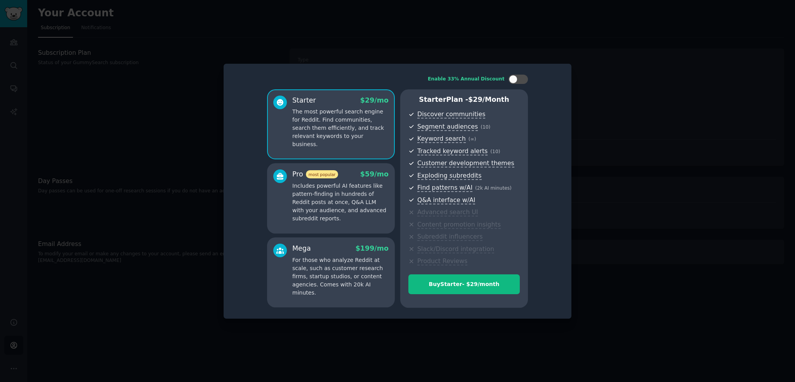
click at [553, 42] on div at bounding box center [397, 191] width 795 height 382
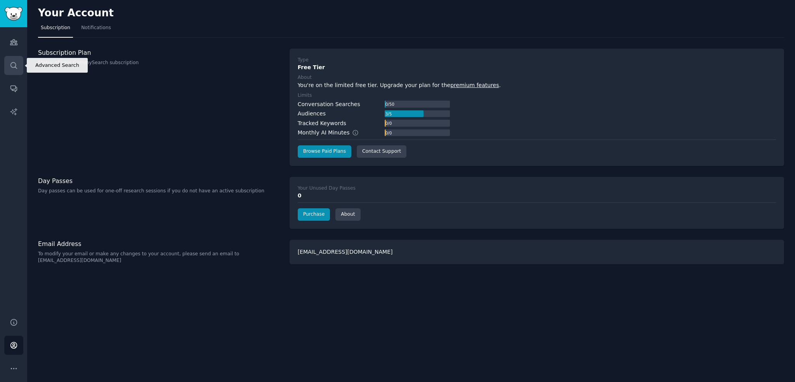
click at [11, 64] on icon "Sidebar" at bounding box center [13, 65] width 6 height 6
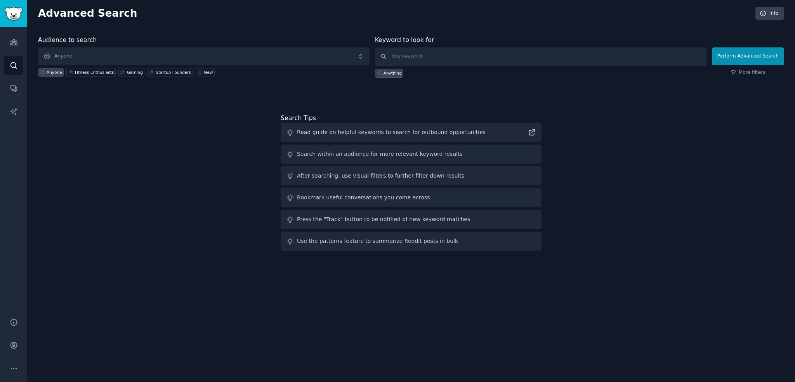
click at [396, 72] on div "Anything" at bounding box center [393, 72] width 18 height 5
click at [743, 92] on div at bounding box center [411, 91] width 746 height 5
click at [776, 51] on button "Perform Advanced Search" at bounding box center [748, 56] width 72 height 18
click at [432, 57] on input "text" at bounding box center [541, 56] width 332 height 19
type input "renting"
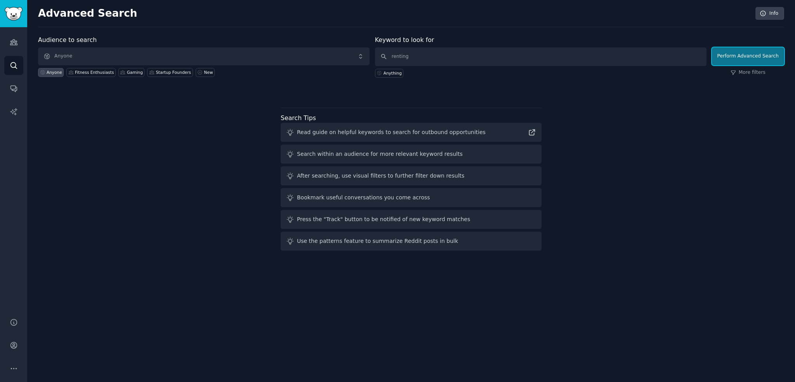
click at [764, 56] on button "Perform Advanced Search" at bounding box center [748, 56] width 72 height 18
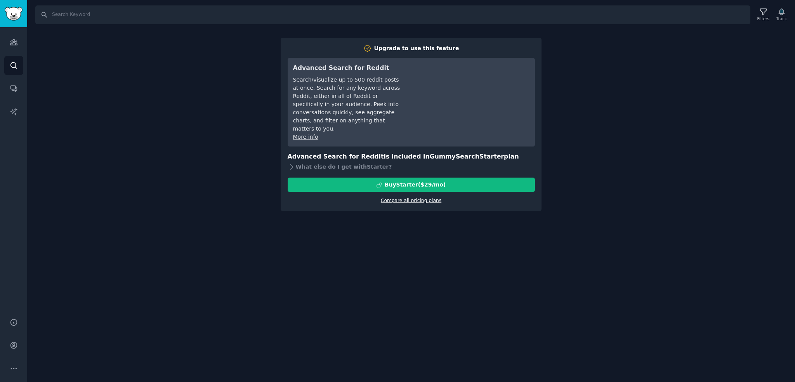
click at [410, 198] on link "Compare all pricing plans" at bounding box center [411, 200] width 61 height 5
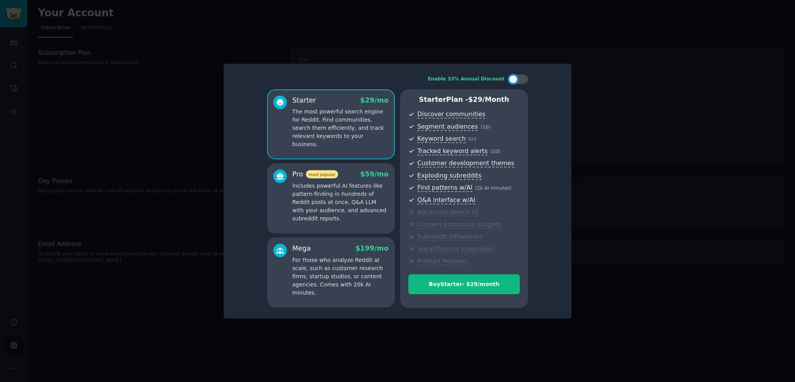
click at [606, 37] on div at bounding box center [397, 191] width 795 height 382
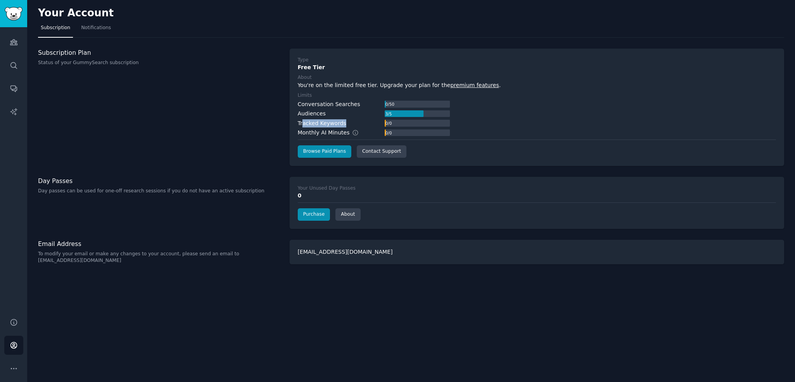
drag, startPoint x: 335, startPoint y: 126, endPoint x: 300, endPoint y: 125, distance: 35.8
click at [301, 124] on div "Tracked Keywords 0 / 0" at bounding box center [374, 123] width 152 height 8
click at [306, 135] on div "Monthly AI Minutes" at bounding box center [332, 133] width 69 height 8
drag, startPoint x: 301, startPoint y: 135, endPoint x: 364, endPoint y: 132, distance: 62.9
click at [364, 132] on div "Monthly AI Minutes 0 / 0" at bounding box center [374, 133] width 152 height 8
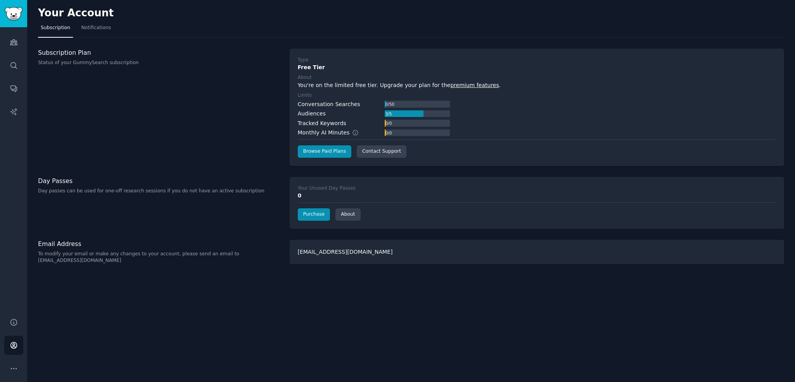
click at [382, 133] on div "Monthly AI Minutes 0 / 0" at bounding box center [374, 133] width 152 height 8
